Goal: Task Accomplishment & Management: Manage account settings

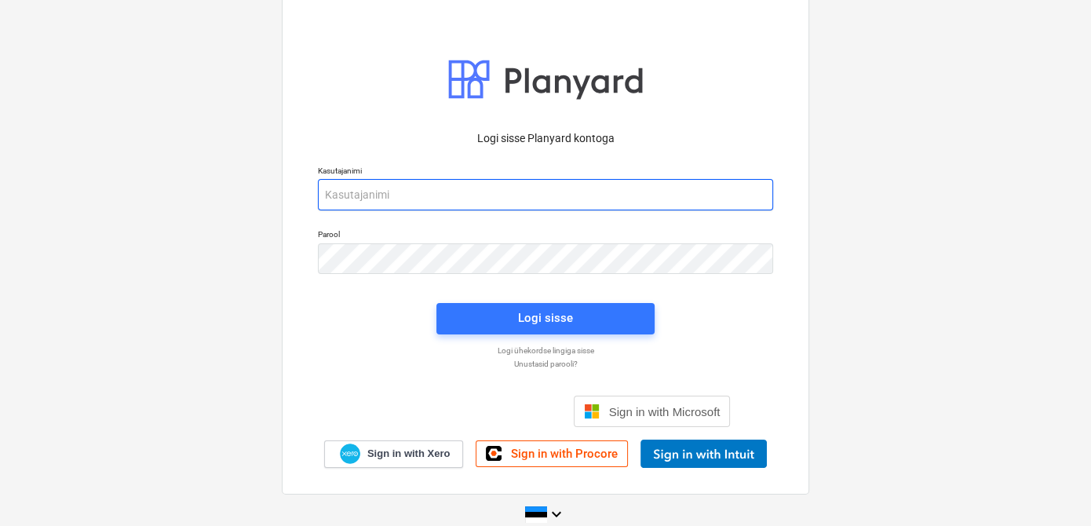
click at [345, 197] on input "email" at bounding box center [545, 194] width 455 height 31
type input "d"
type input "[EMAIL_ADDRESS][DOMAIN_NAME]"
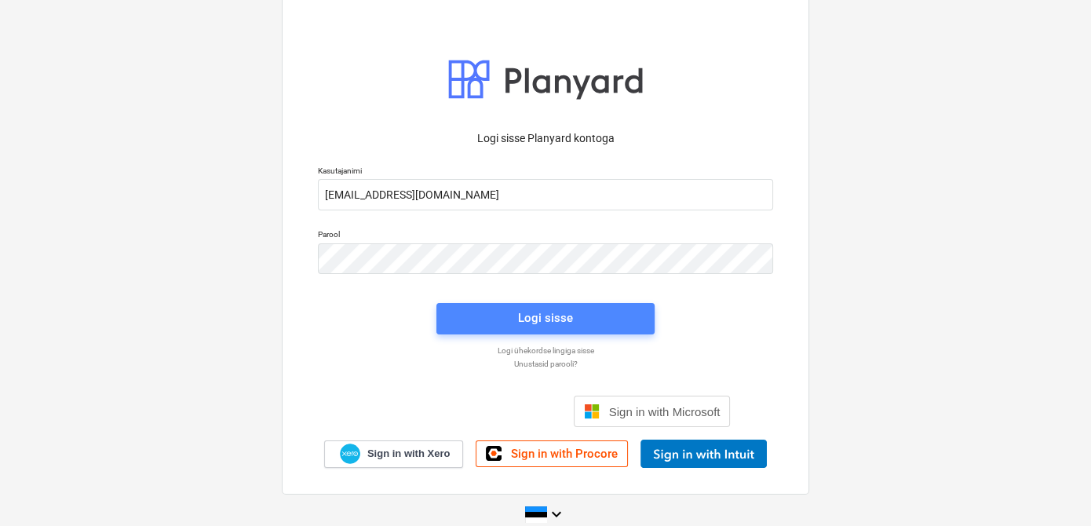
click at [459, 317] on span "Logi sisse" at bounding box center [545, 318] width 181 height 20
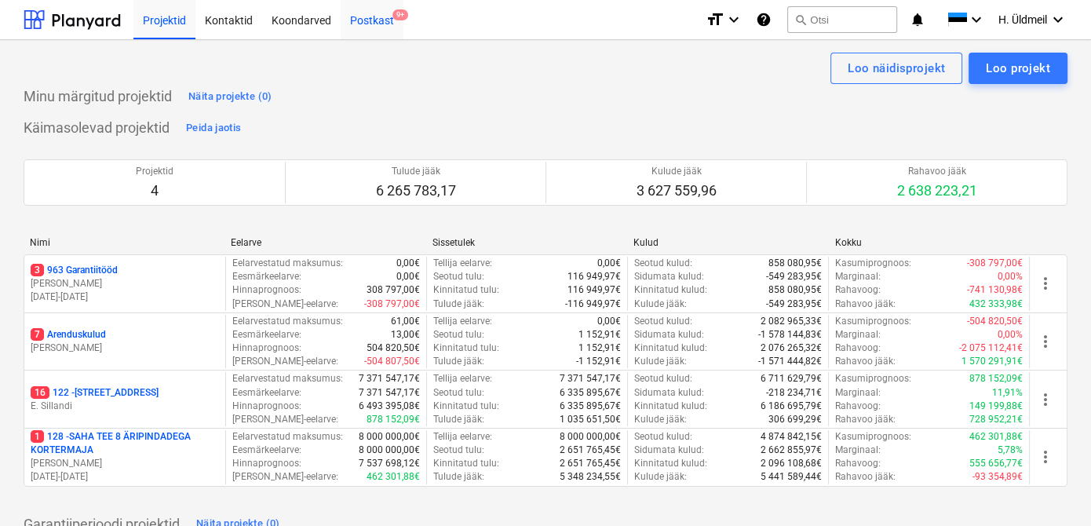
click at [362, 25] on div "Postkast 9+" at bounding box center [372, 19] width 63 height 40
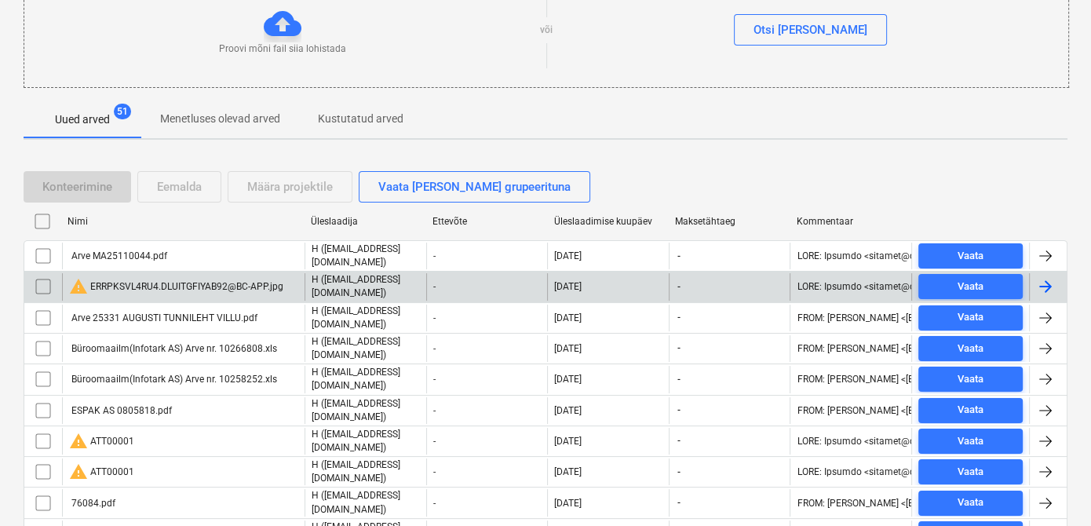
scroll to position [213, 0]
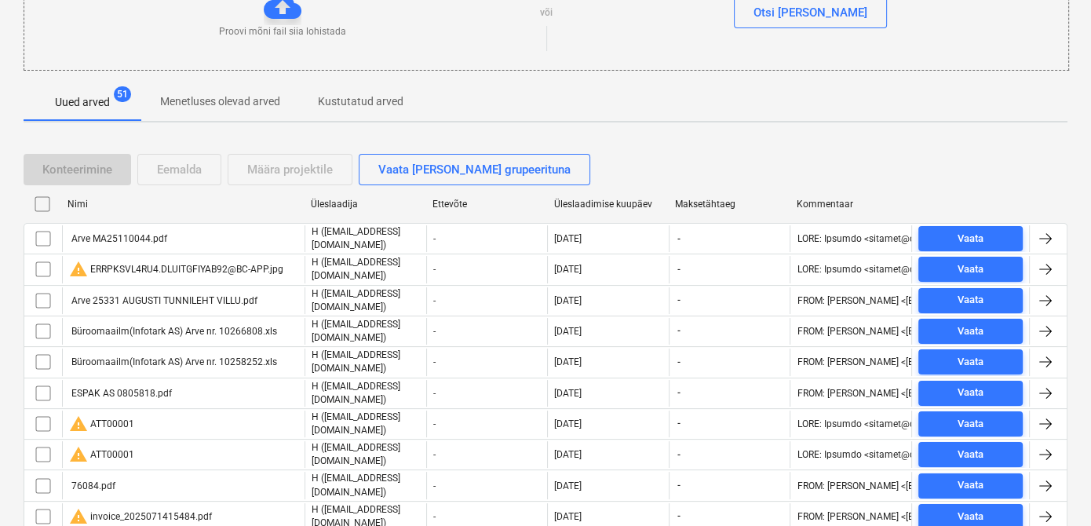
click at [44, 235] on input "checkbox" at bounding box center [43, 238] width 25 height 25
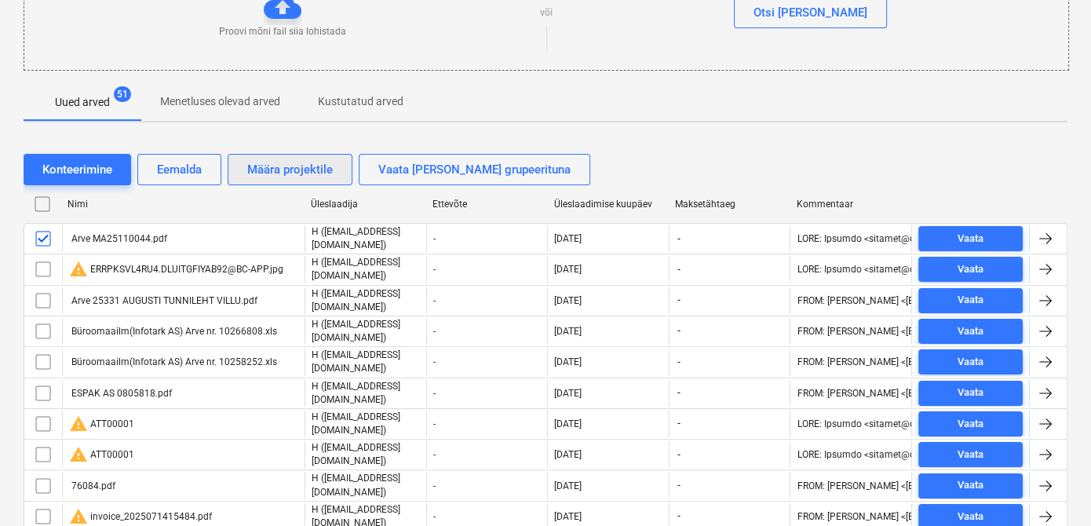
click at [305, 177] on div "Määra projektile" at bounding box center [290, 169] width 86 height 20
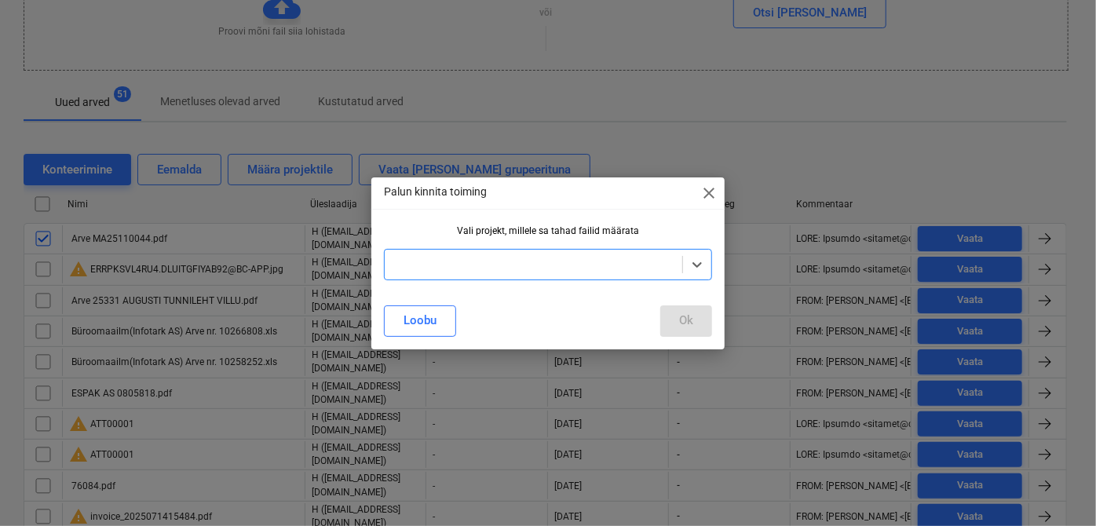
click at [481, 262] on div at bounding box center [533, 265] width 282 height 16
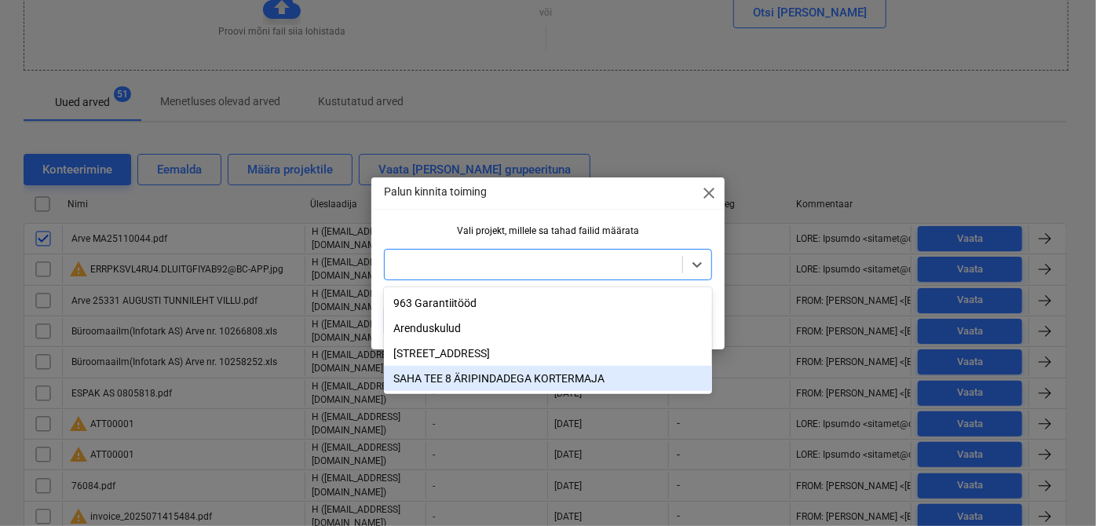
click at [454, 370] on div "SAHA TEE 8 ÄRIPINDADEGA KORTERMAJA" at bounding box center [548, 378] width 328 height 25
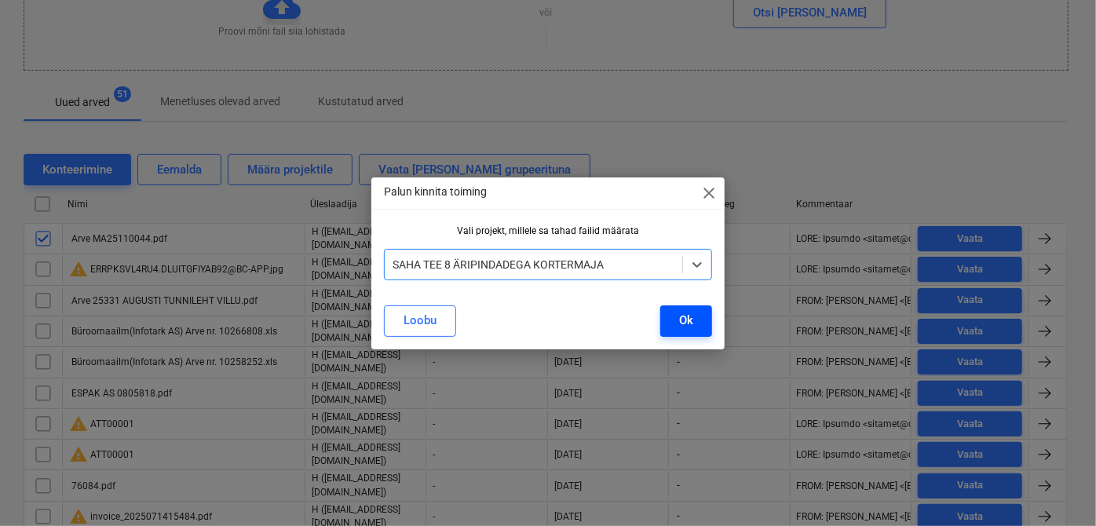
click at [697, 328] on button "Ok" at bounding box center [686, 320] width 52 height 31
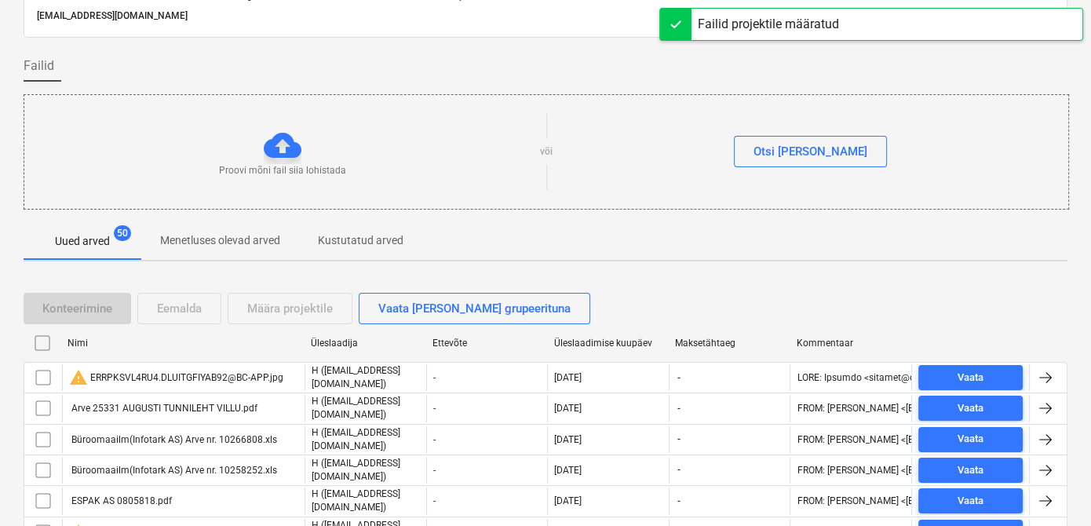
scroll to position [0, 0]
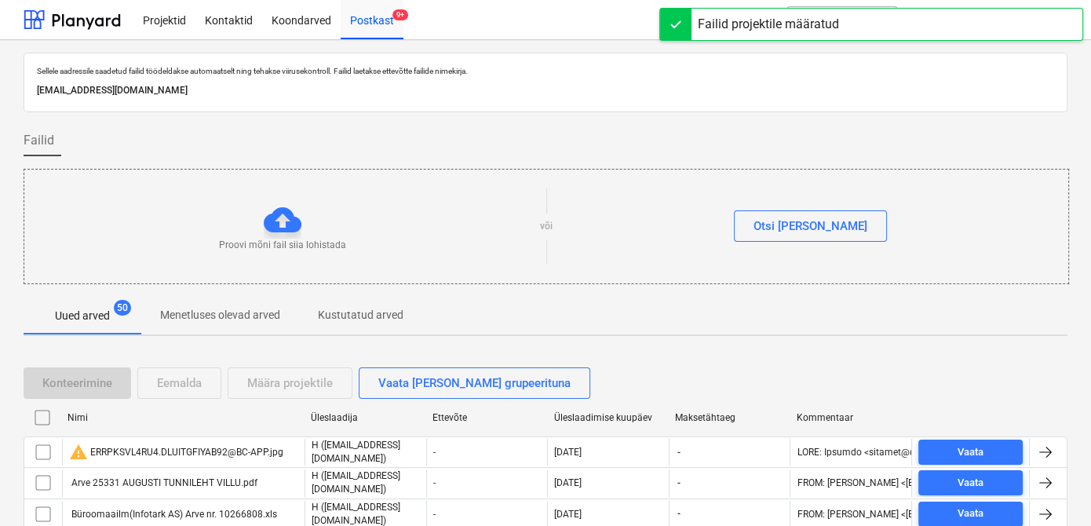
click at [608, 143] on div "Failid" at bounding box center [546, 140] width 1044 height 31
